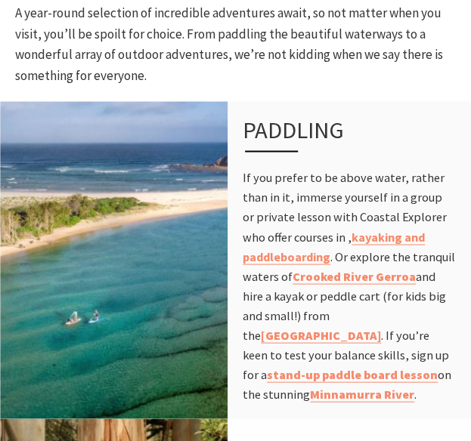
scroll to position [564, 0]
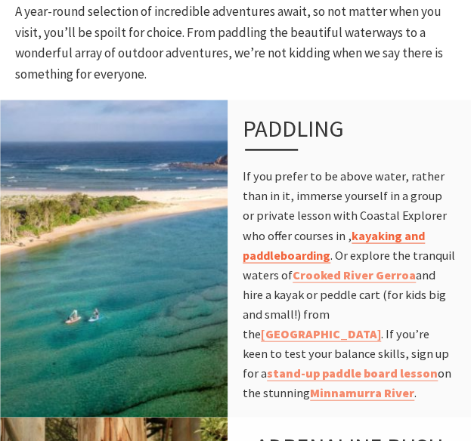
click at [366, 238] on link "kayaking and paddleboarding" at bounding box center [334, 245] width 182 height 36
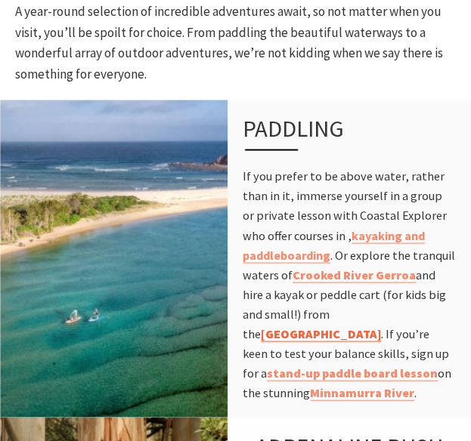
click at [379, 326] on strong "[GEOGRAPHIC_DATA]" at bounding box center [321, 333] width 120 height 15
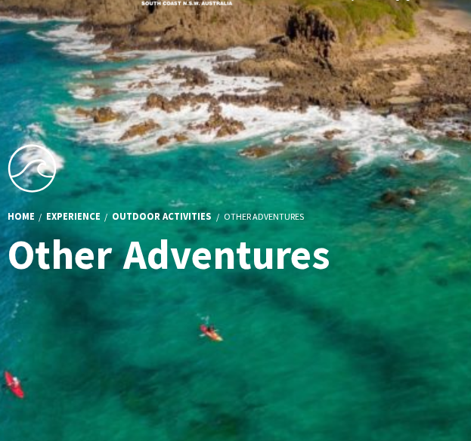
scroll to position [0, 0]
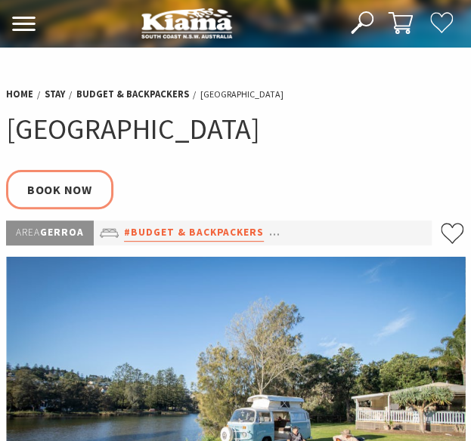
scroll to position [340, 0]
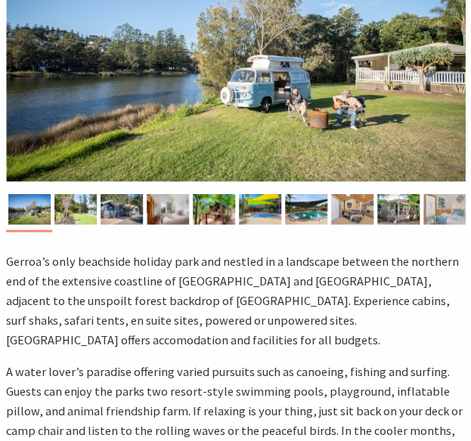
select select "3"
select select "2"
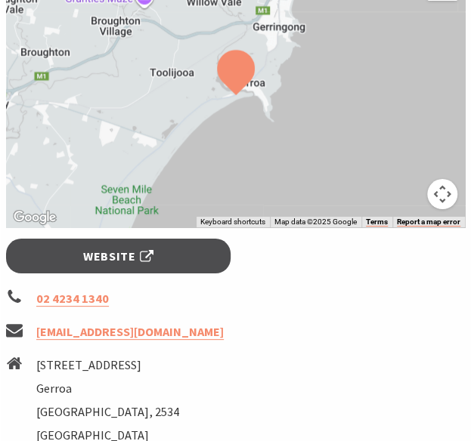
scroll to position [1254, 0]
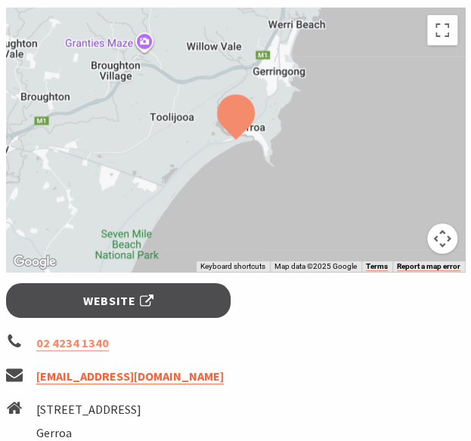
click at [162, 377] on link "[EMAIL_ADDRESS][DOMAIN_NAME]" at bounding box center [129, 377] width 187 height 16
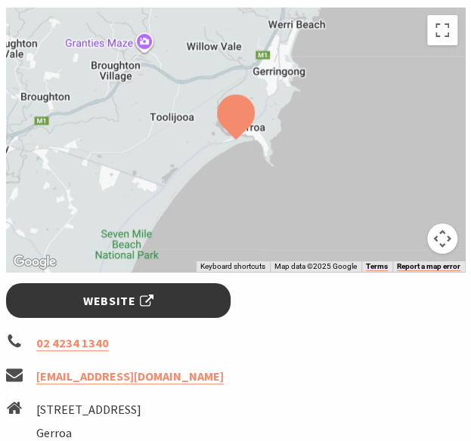
click at [168, 306] on link "Website" at bounding box center [118, 300] width 224 height 35
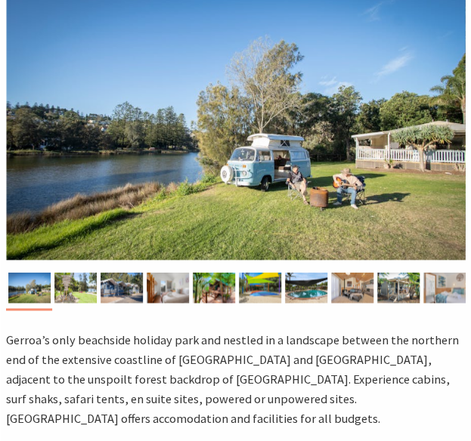
scroll to position [254, 0]
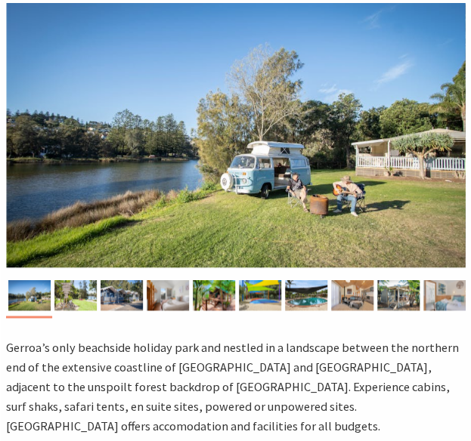
select select "3"
